Goal: Task Accomplishment & Management: Use online tool/utility

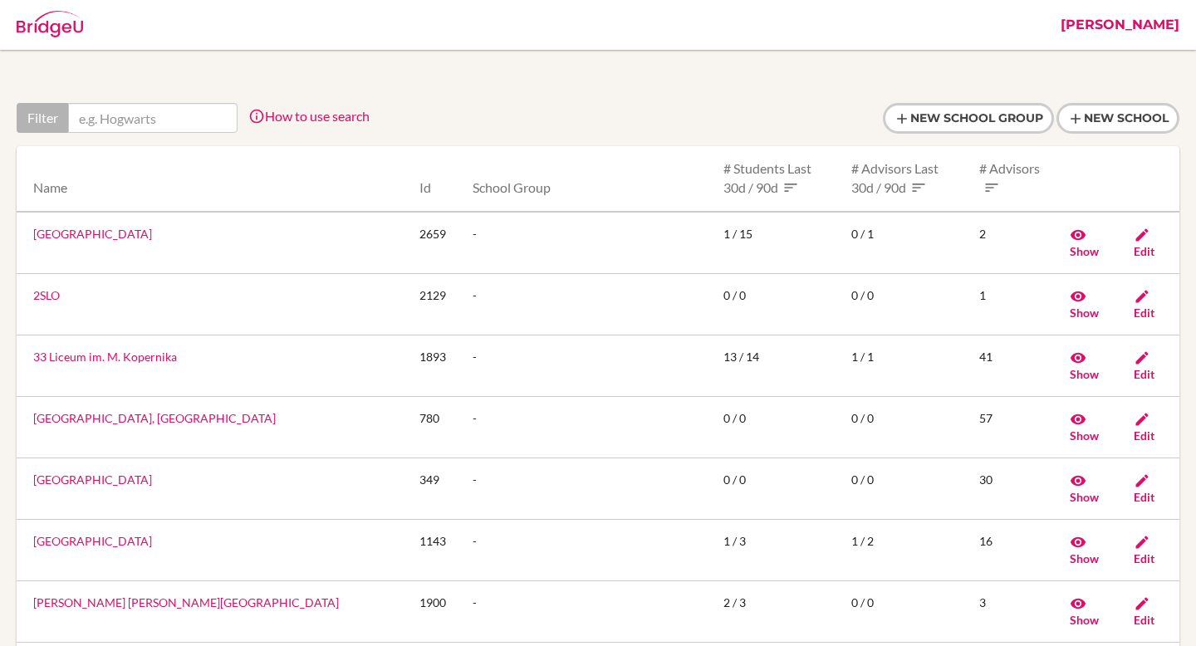
click at [1173, 26] on link "[PERSON_NAME]" at bounding box center [1120, 25] width 135 height 50
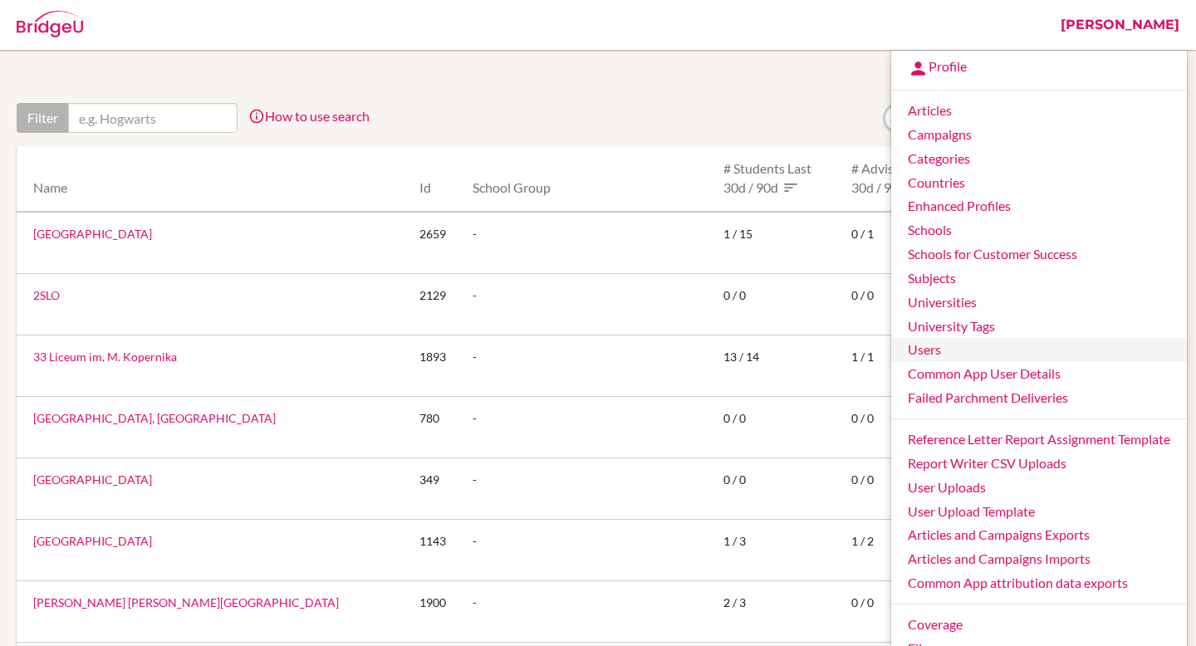
click at [950, 347] on link "Users" at bounding box center [1039, 350] width 296 height 24
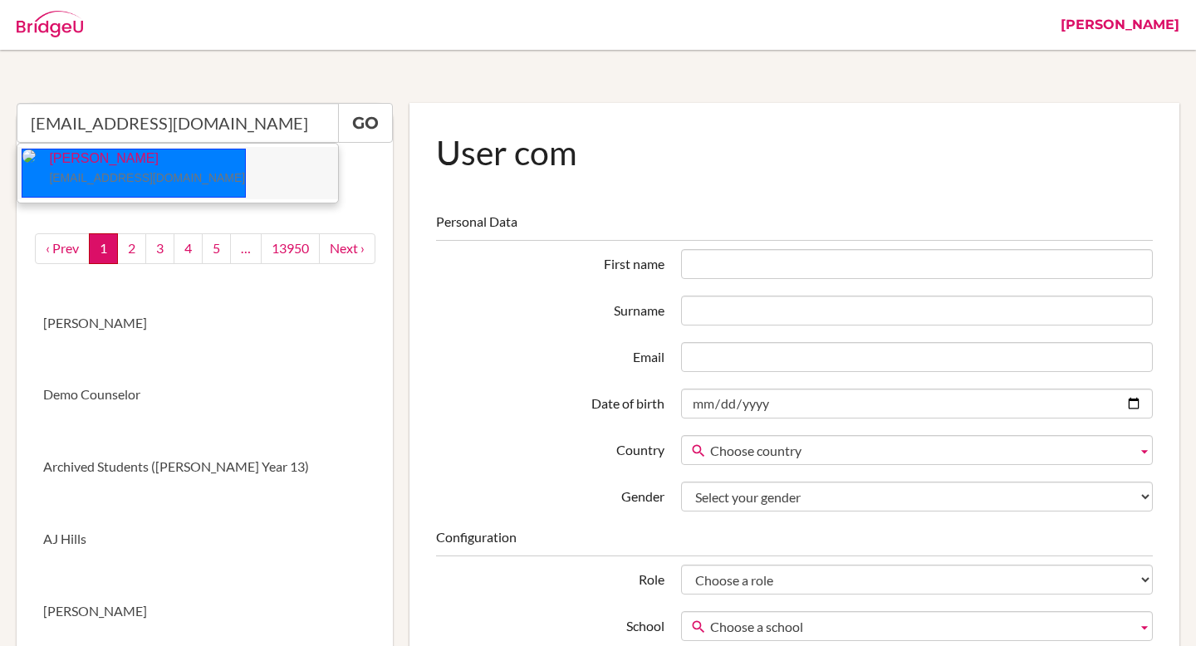
click at [106, 171] on small "[EMAIL_ADDRESS][DOMAIN_NAME]" at bounding box center [147, 177] width 196 height 13
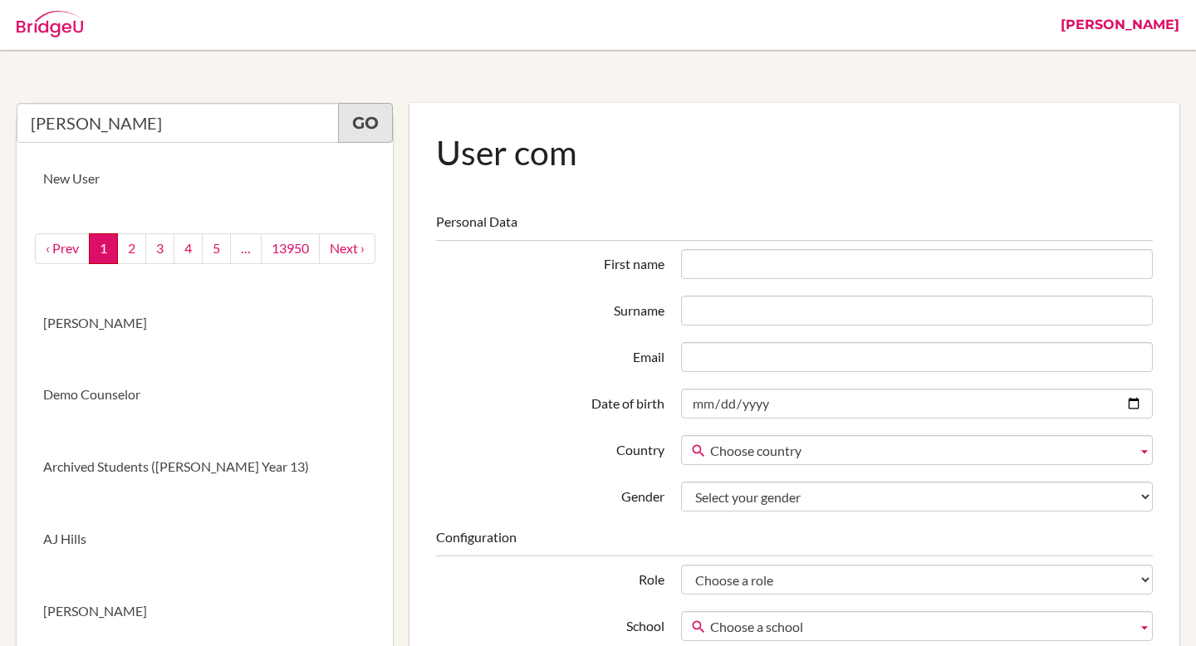
type input "Julie Ann Baldry"
click at [376, 124] on link "Go" at bounding box center [365, 123] width 55 height 40
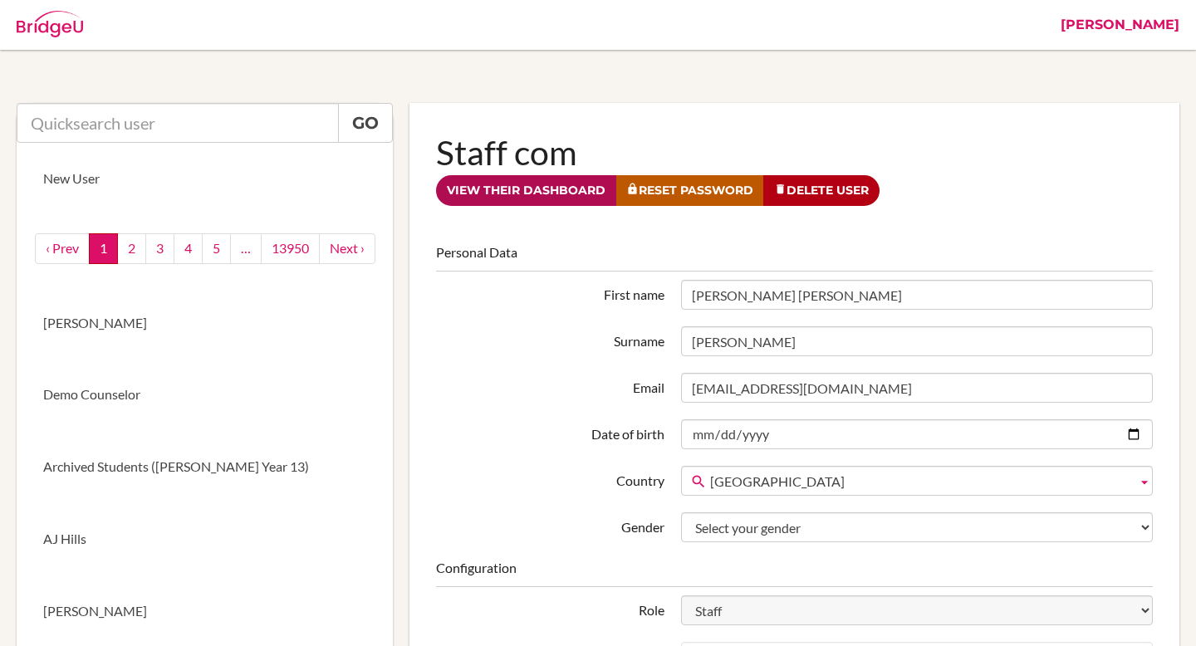
click at [503, 184] on link "View their dashboard" at bounding box center [526, 190] width 180 height 31
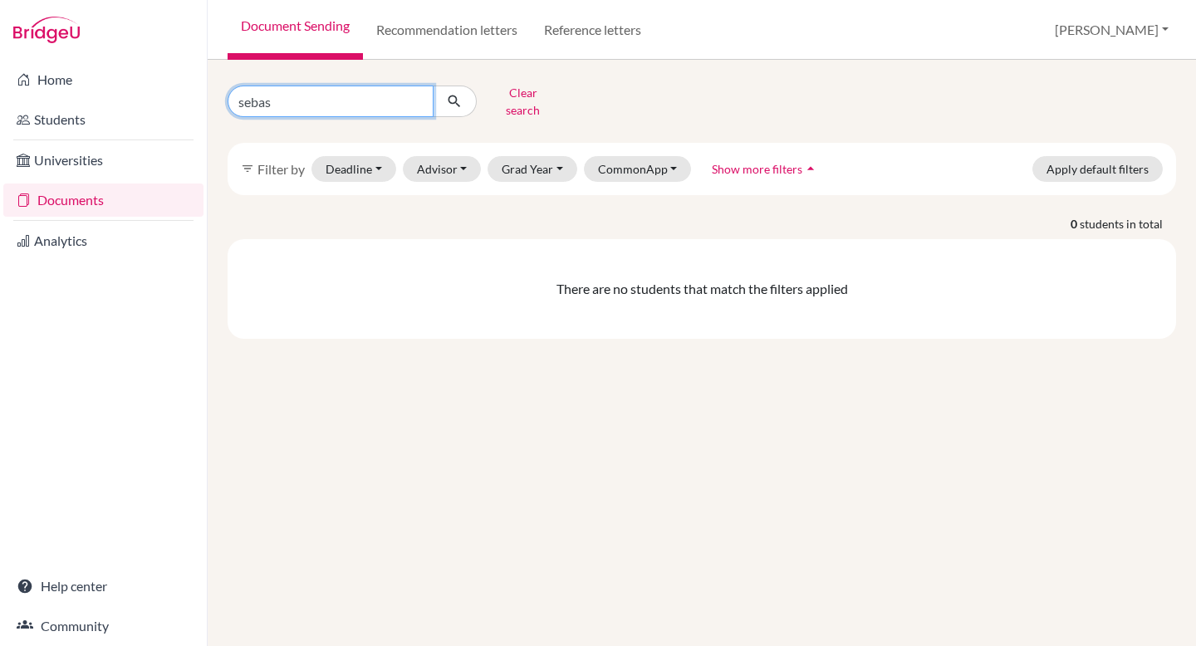
click at [415, 95] on input "sebas" at bounding box center [331, 102] width 206 height 32
click at [341, 91] on input "Find student by name..." at bounding box center [331, 102] width 206 height 32
paste input "Aditya Koradia"
type input "Aditya Koradia"
click button "submit" at bounding box center [455, 102] width 44 height 32
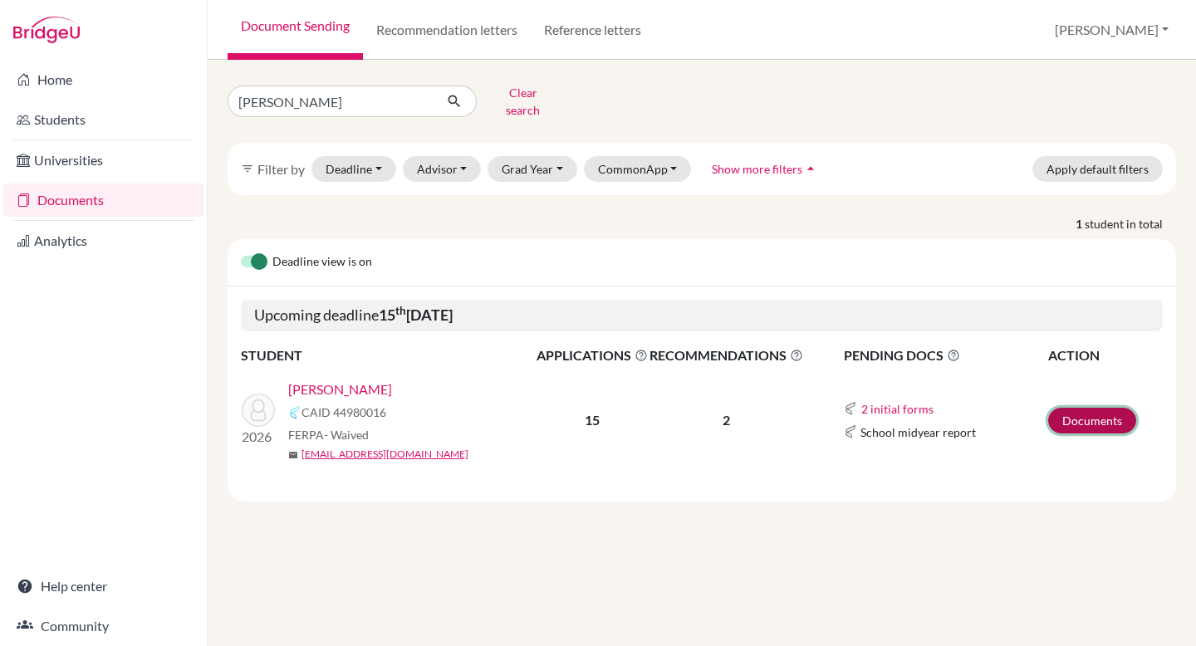
click at [1086, 408] on link "Documents" at bounding box center [1092, 421] width 88 height 26
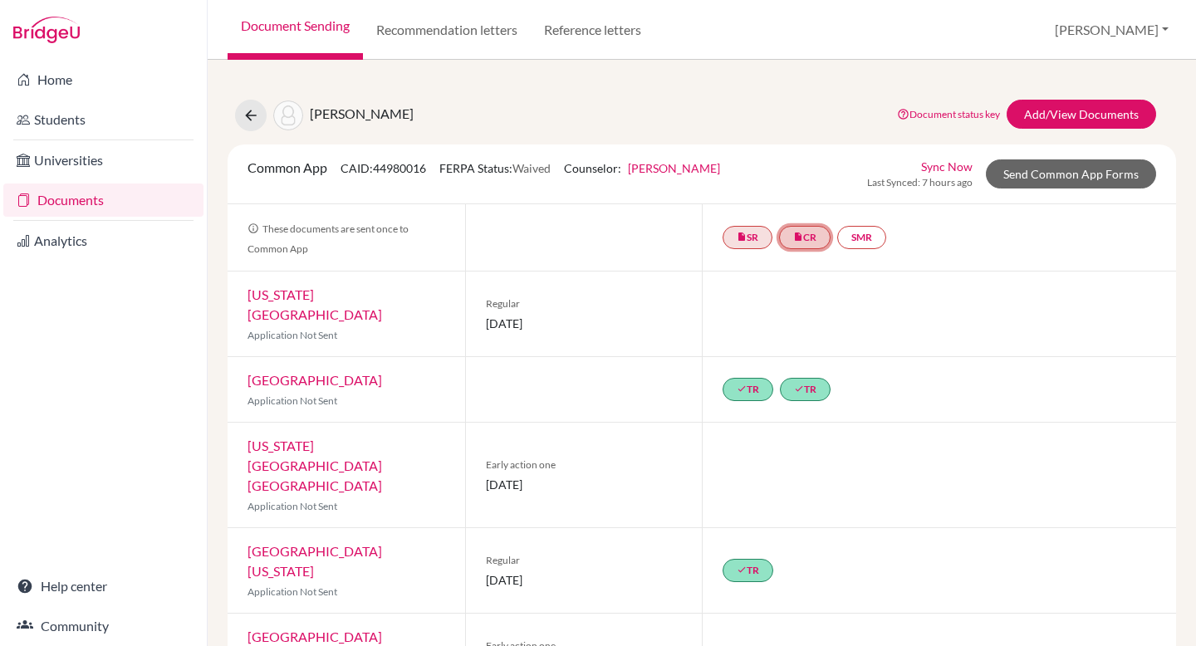
click at [814, 232] on link "insert_drive_file CR" at bounding box center [805, 237] width 52 height 23
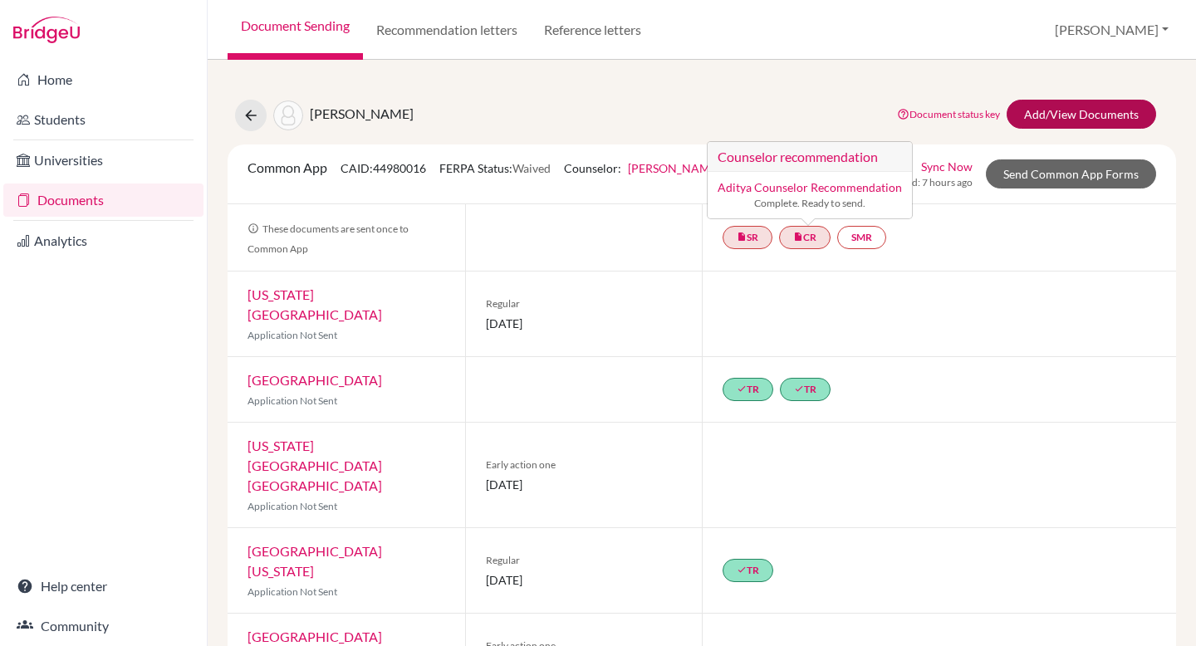
click at [1048, 110] on link "Add/View Documents" at bounding box center [1082, 114] width 150 height 29
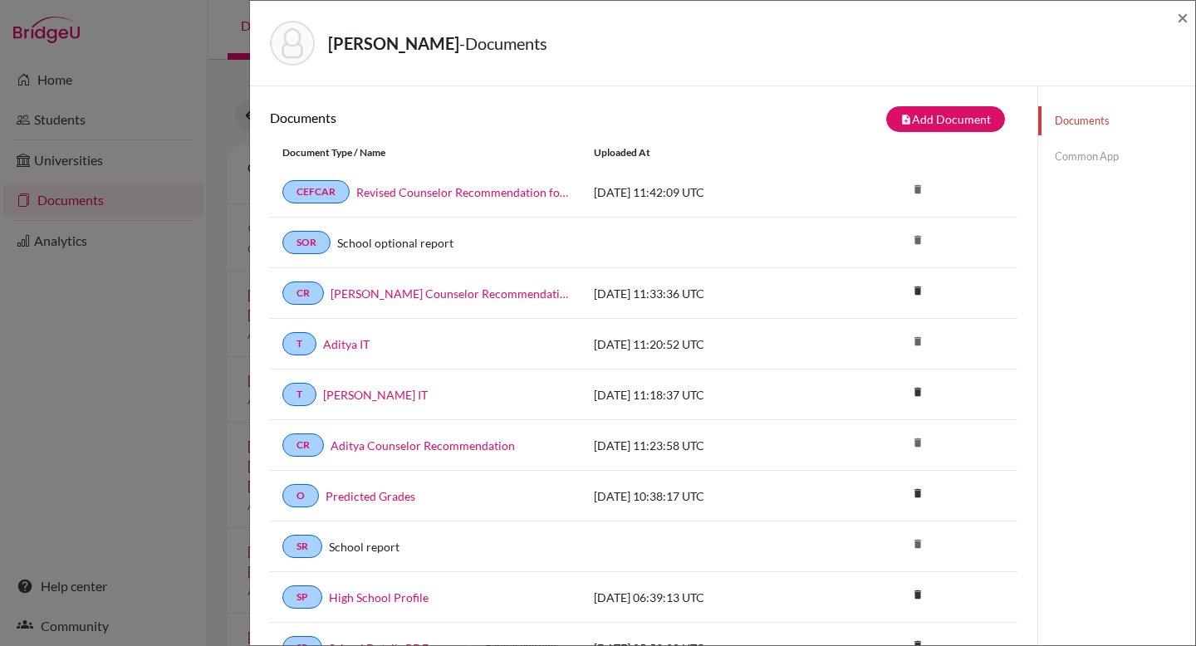
click at [1191, 17] on div "Koradia, Aditya - Documents ×" at bounding box center [722, 44] width 945 height 86
click at [1184, 17] on span "×" at bounding box center [1183, 17] width 12 height 24
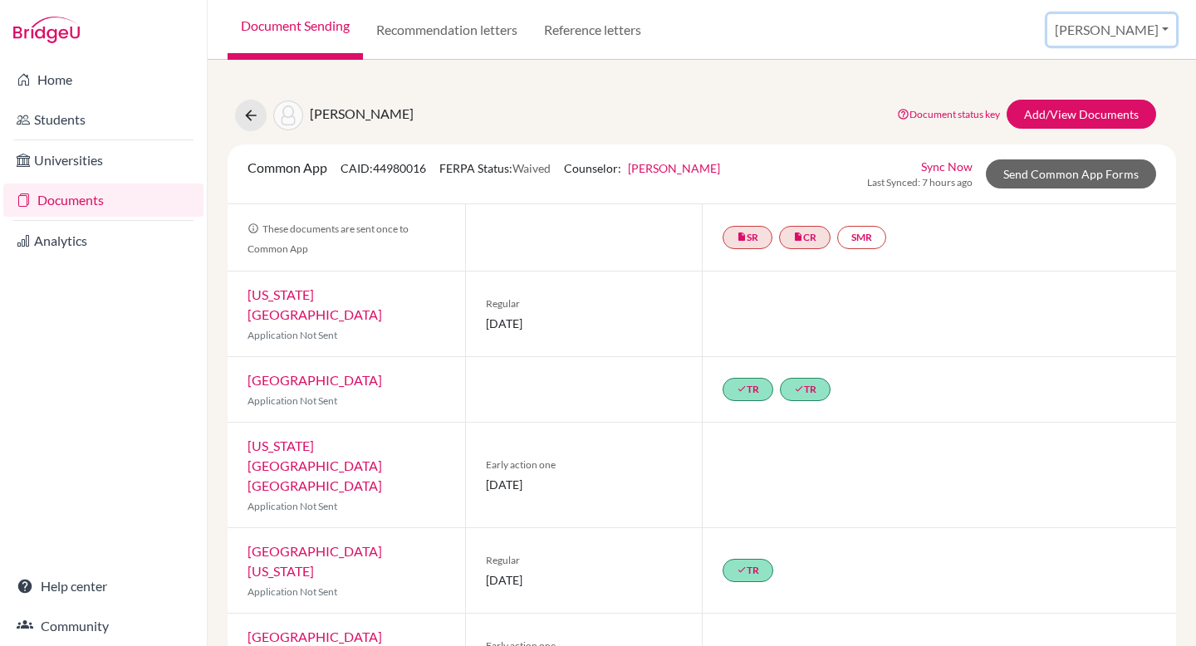
click at [1145, 27] on button "[PERSON_NAME]" at bounding box center [1112, 30] width 129 height 32
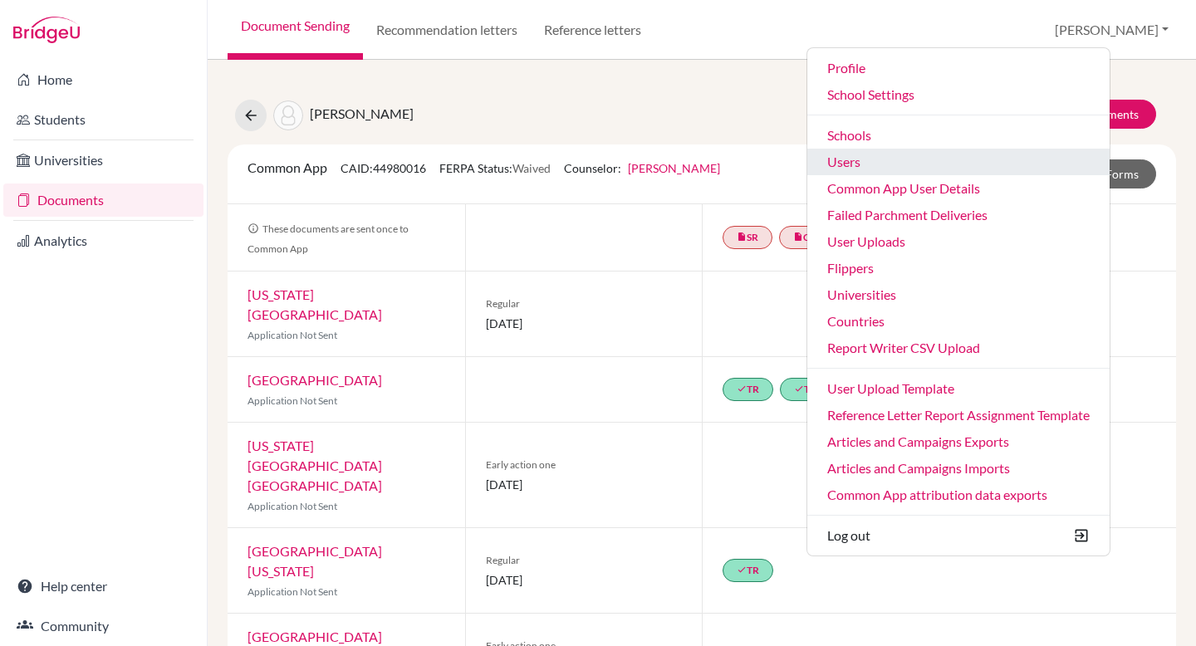
click at [913, 163] on link "Users" at bounding box center [959, 162] width 302 height 27
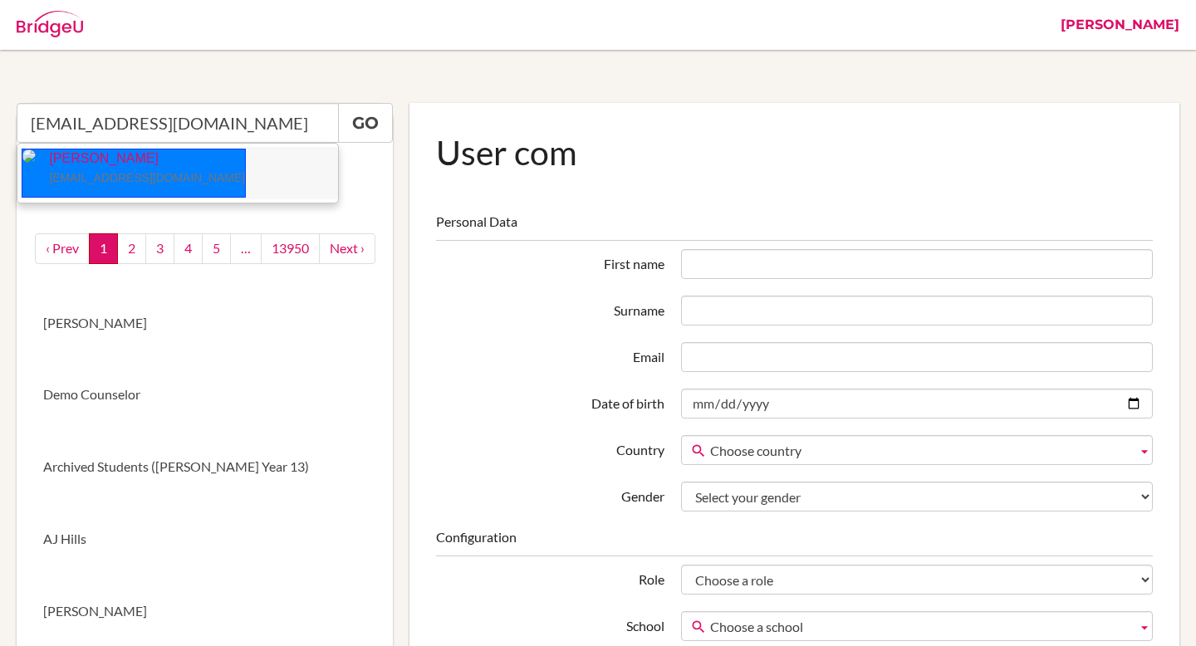
click at [135, 155] on p "[PERSON_NAME] [EMAIL_ADDRESS][DOMAIN_NAME]" at bounding box center [140, 169] width 209 height 38
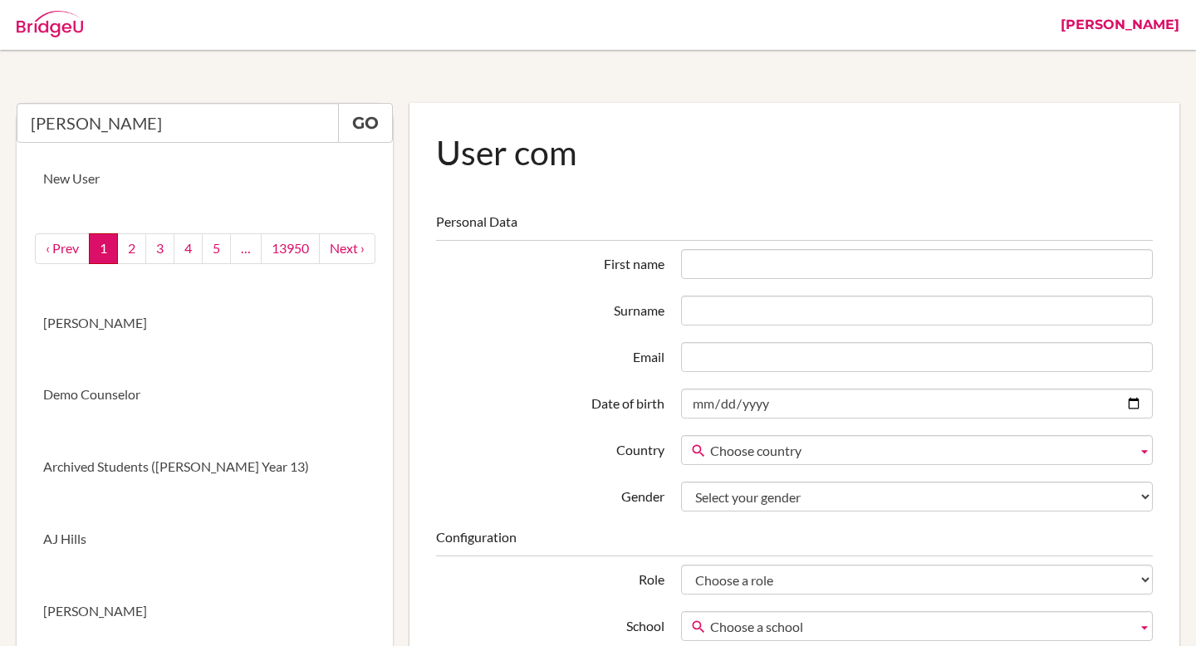
drag, startPoint x: 82, startPoint y: 126, endPoint x: 23, endPoint y: 124, distance: 59.0
click at [23, 124] on input "[PERSON_NAME]" at bounding box center [178, 123] width 322 height 40
type input "[PERSON_NAME]"
